Goal: Information Seeking & Learning: Learn about a topic

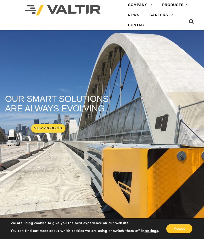
click at [154, 16] on link "ABOUT [PERSON_NAME]" at bounding box center [154, 15] width 63 height 10
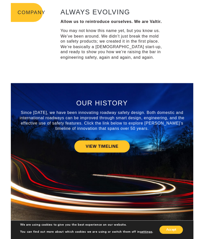
scroll to position [131, 0]
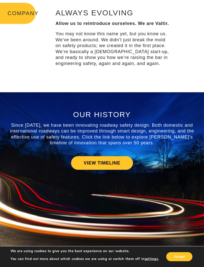
click at [120, 167] on link "VIEW TIMELINE" at bounding box center [102, 163] width 62 height 14
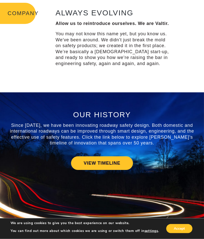
scroll to position [145, 0]
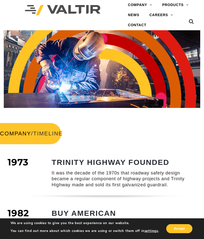
click at [110, 22] on div "Menu COMPANY ABOUT VALTIR OUR HISTORY RENTALS INTERNATIONAL PRODUCTS BARRICADES…" at bounding box center [102, 15] width 197 height 30
click at [133, 15] on link "NEWS" at bounding box center [133, 15] width 21 height 10
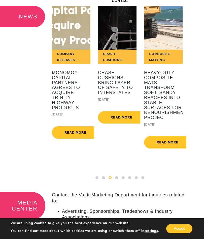
scroll to position [0, 16]
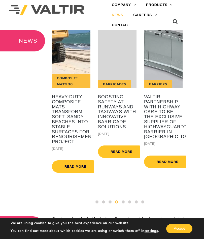
click at [28, 92] on div "NEWS International Valtir's CENTRA Crash Cushion Performs Flawlessly, Saving Mo…" at bounding box center [86, 123] width 204 height 186
click at [141, 15] on link "ABOUT [PERSON_NAME]" at bounding box center [138, 15] width 63 height 10
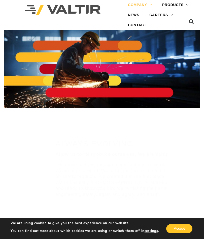
click at [181, 76] on link "GUARDRAIL" at bounding box center [188, 76] width 63 height 10
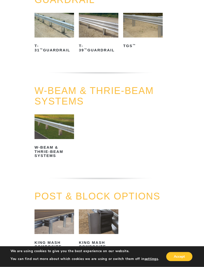
scroll to position [218, 4]
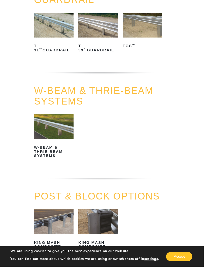
click at [43, 151] on h2 "W-Beam & Thrie-Beam Systems" at bounding box center [54, 152] width 40 height 16
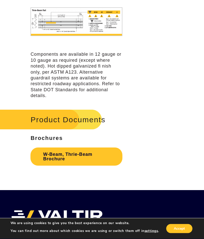
scroll to position [1206, 0]
click at [40, 115] on h2 "Product Documents" at bounding box center [51, 119] width 102 height 23
click at [52, 148] on link "W-Beam, Thrie-Beam Brochure" at bounding box center [77, 157] width 92 height 18
click at [64, 114] on h2 "Product Documents" at bounding box center [51, 119] width 102 height 23
click at [42, 111] on h2 "Product Documents" at bounding box center [51, 119] width 102 height 23
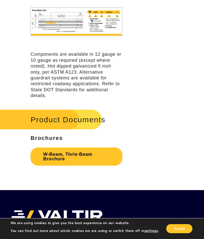
click at [40, 135] on strong "Brochures" at bounding box center [47, 138] width 32 height 6
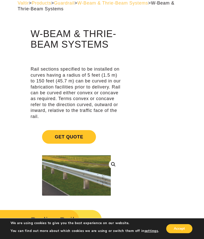
scroll to position [0, 0]
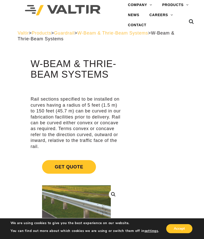
click at [75, 33] on span "Guardrail" at bounding box center [64, 33] width 20 height 5
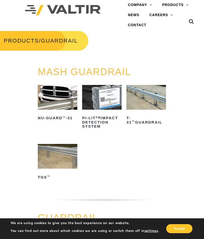
click at [153, 110] on img at bounding box center [147, 97] width 40 height 25
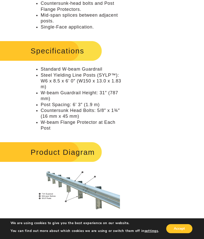
scroll to position [246, 0]
